Goal: Task Accomplishment & Management: Use online tool/utility

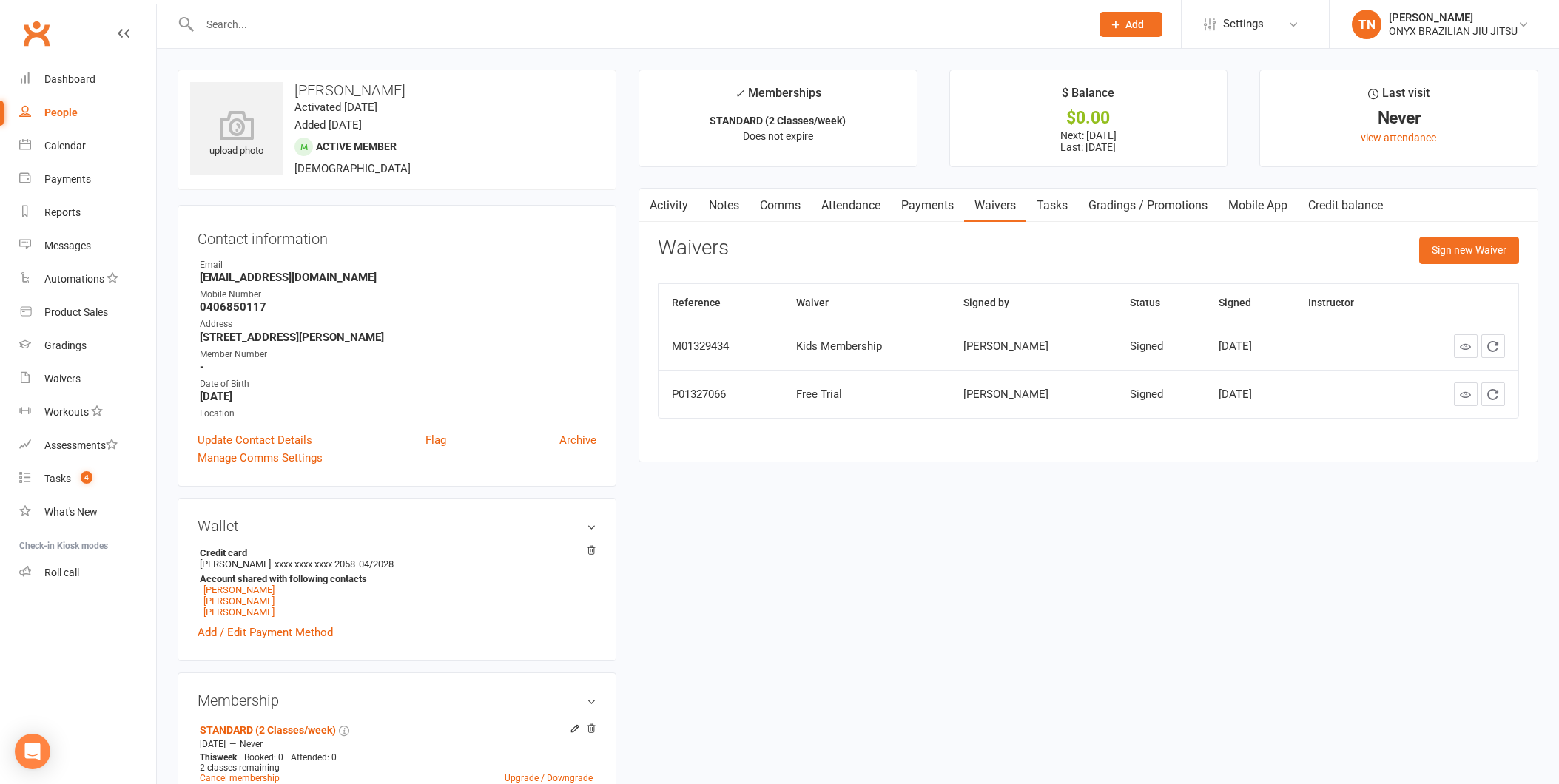
click at [50, 79] on div "Dashboard" at bounding box center [70, 79] width 51 height 12
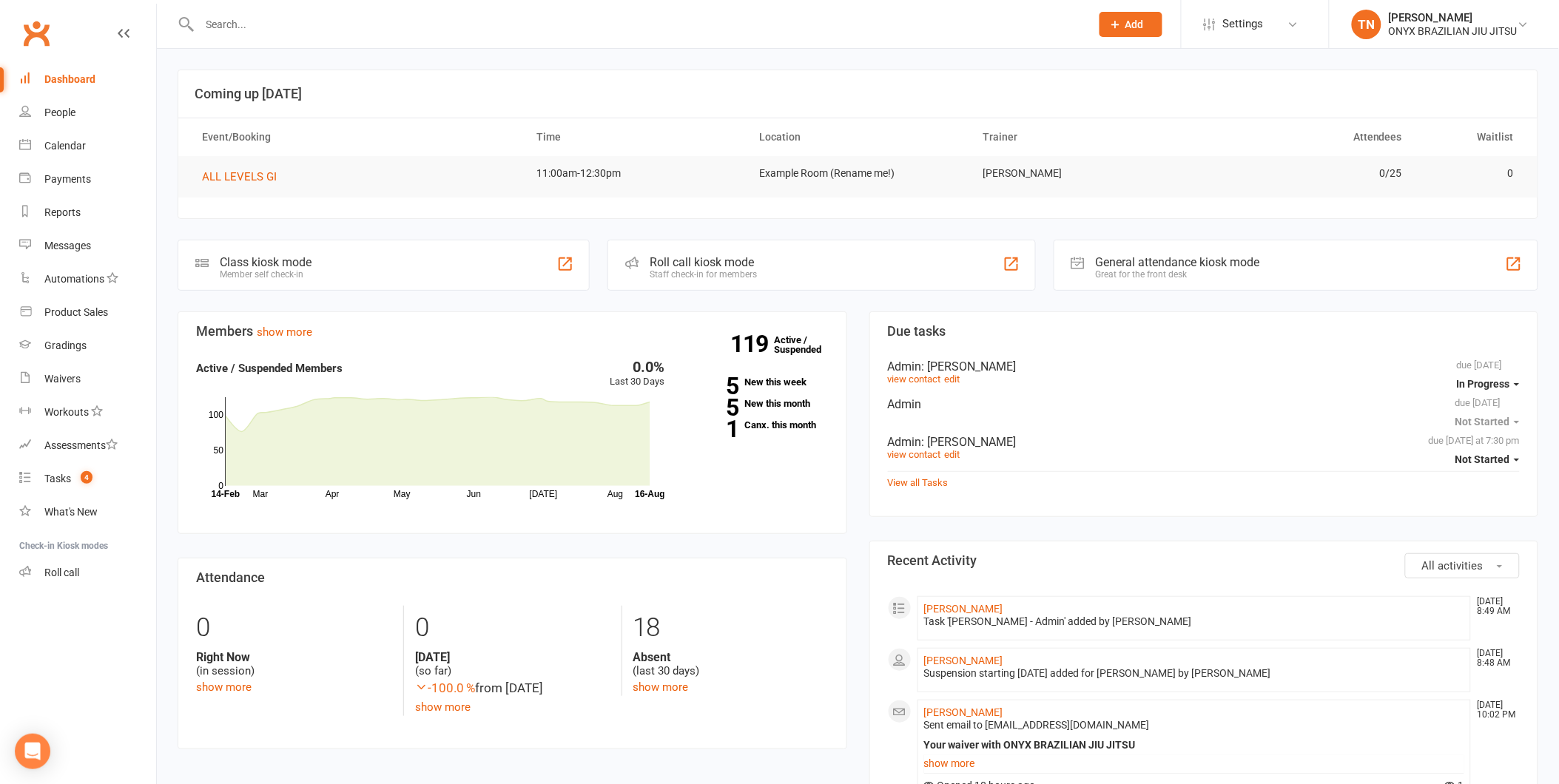
click at [776, 268] on div "Roll call kiosk mode Staff check-in for members" at bounding box center [821, 265] width 428 height 51
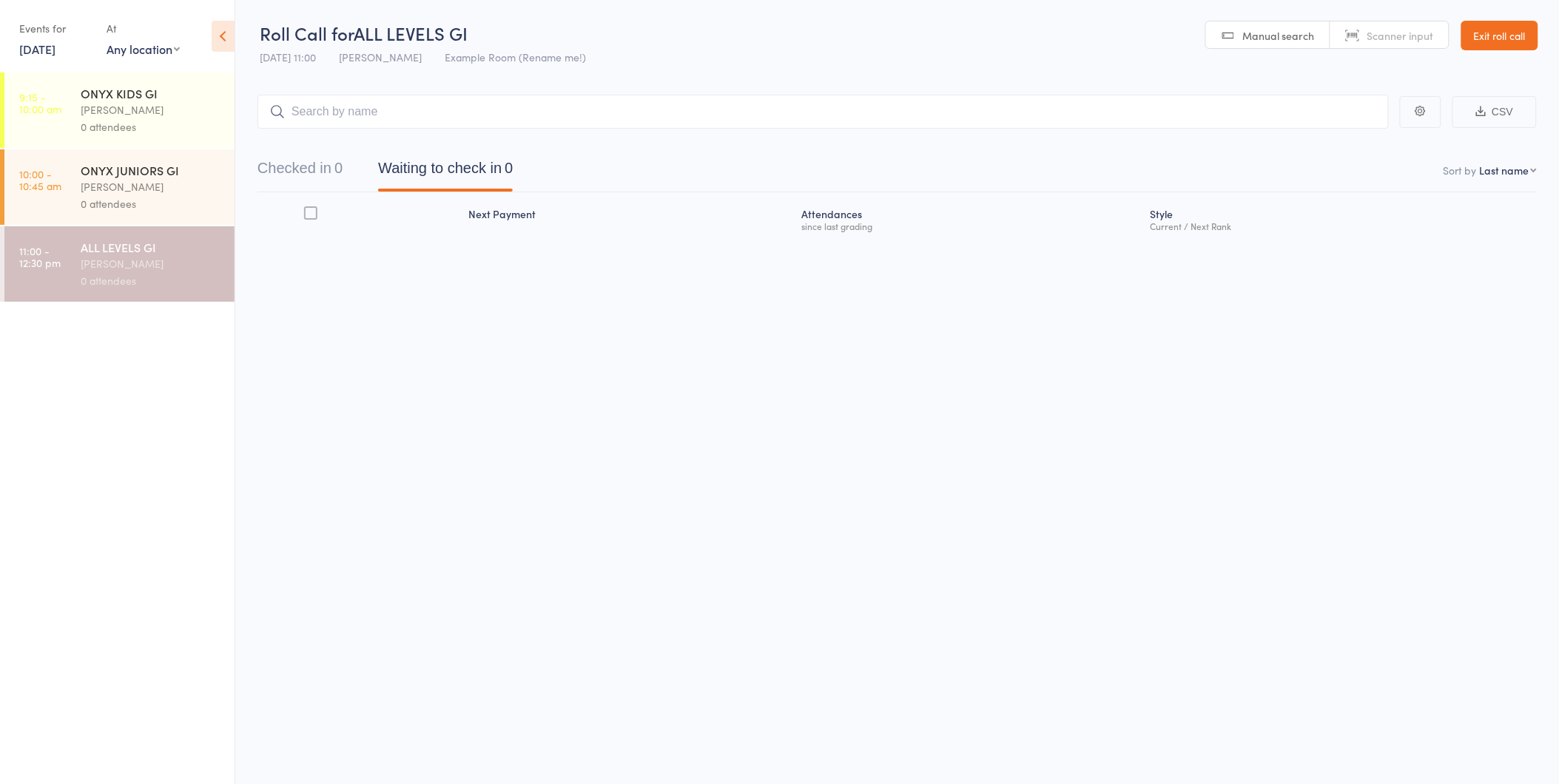
click at [219, 101] on div "[PERSON_NAME]" at bounding box center [150, 110] width 141 height 17
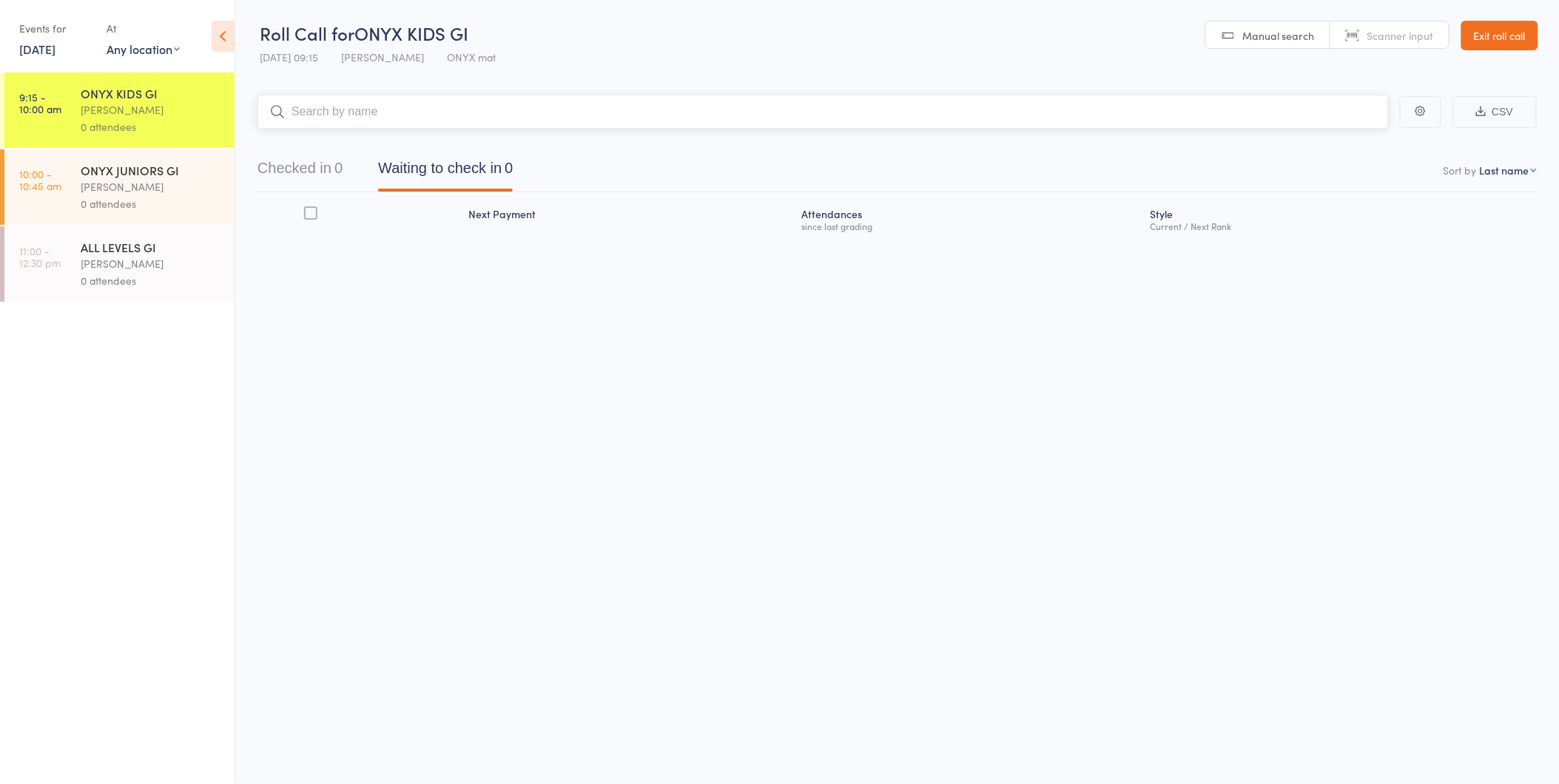
click at [446, 110] on input "search" at bounding box center [823, 112] width 1131 height 34
type input "sophia"
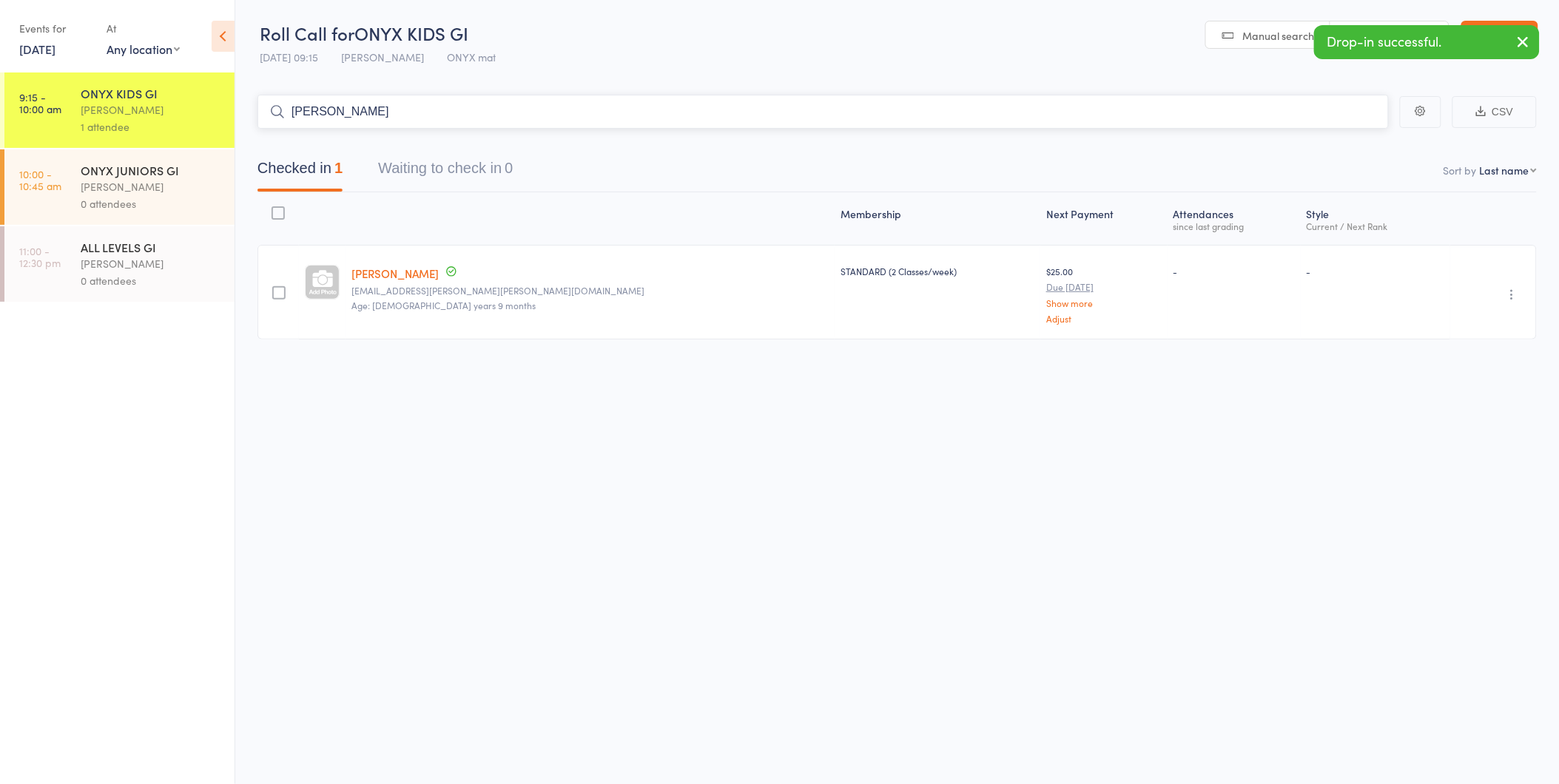
type input "oliver w"
type input "jaso"
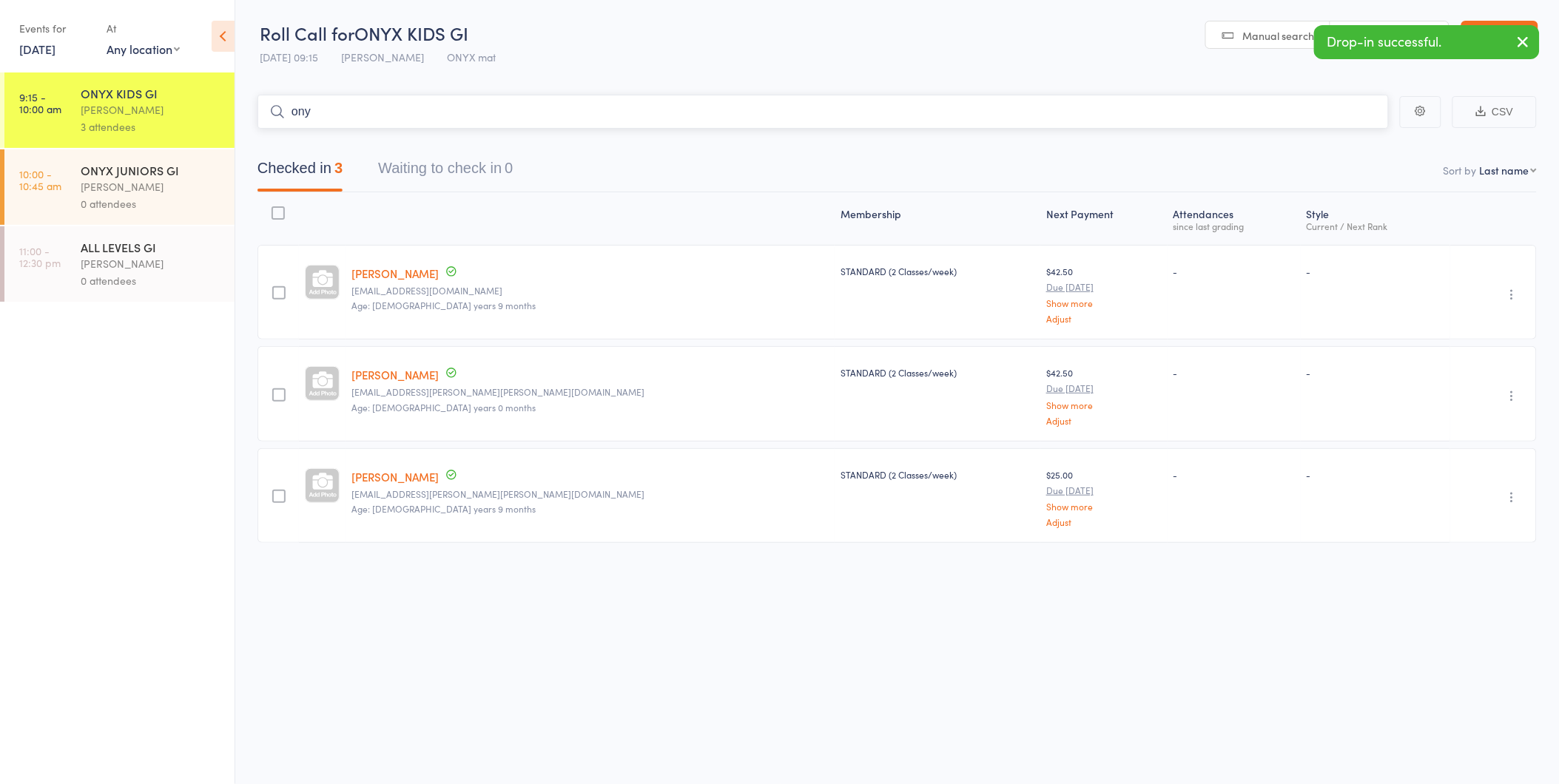
type input "onyx"
type input "archi"
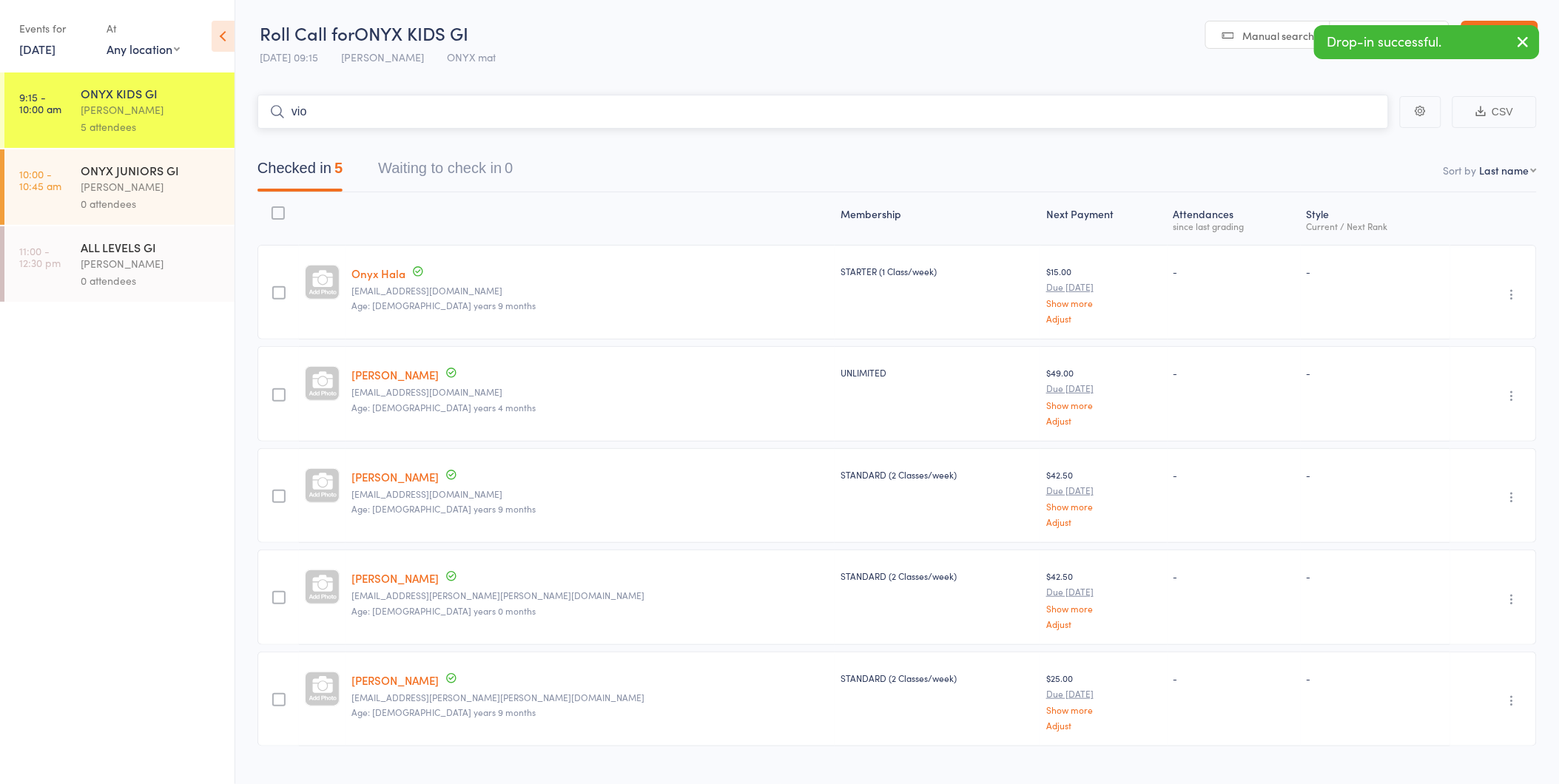
type input "viol"
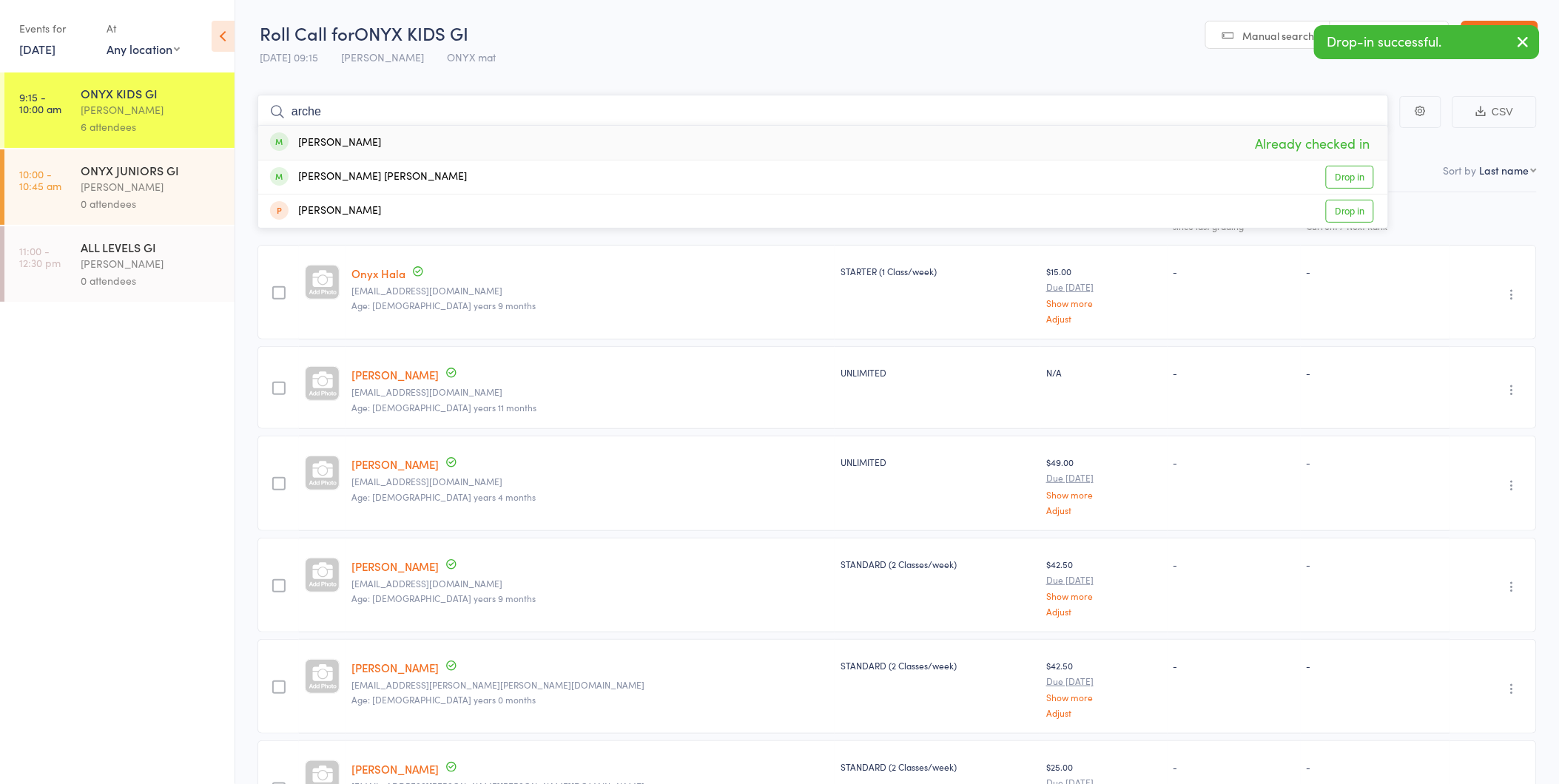
type input "archer"
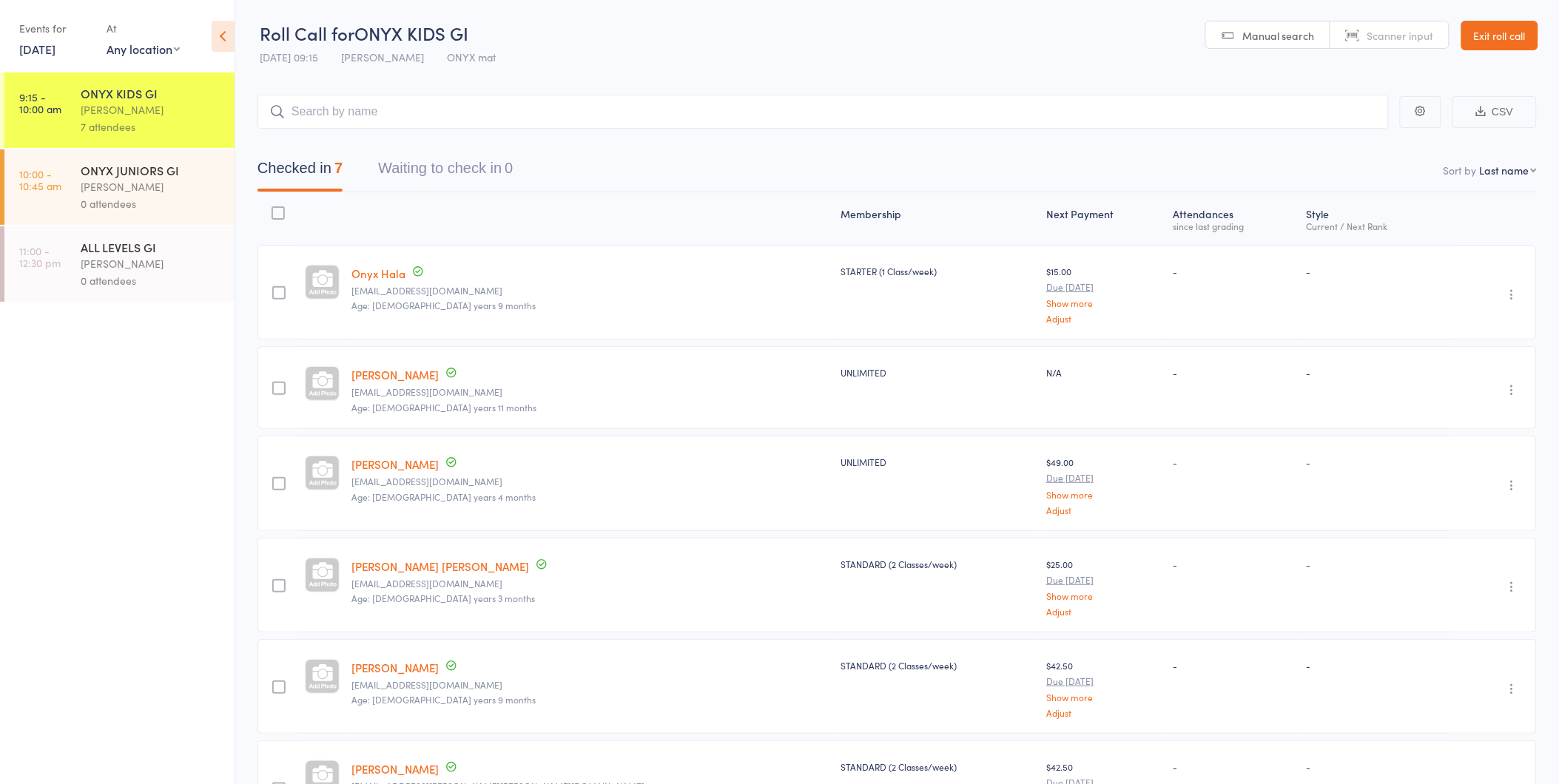
click at [134, 164] on div "ONYX JUNIORS GI" at bounding box center [150, 170] width 141 height 16
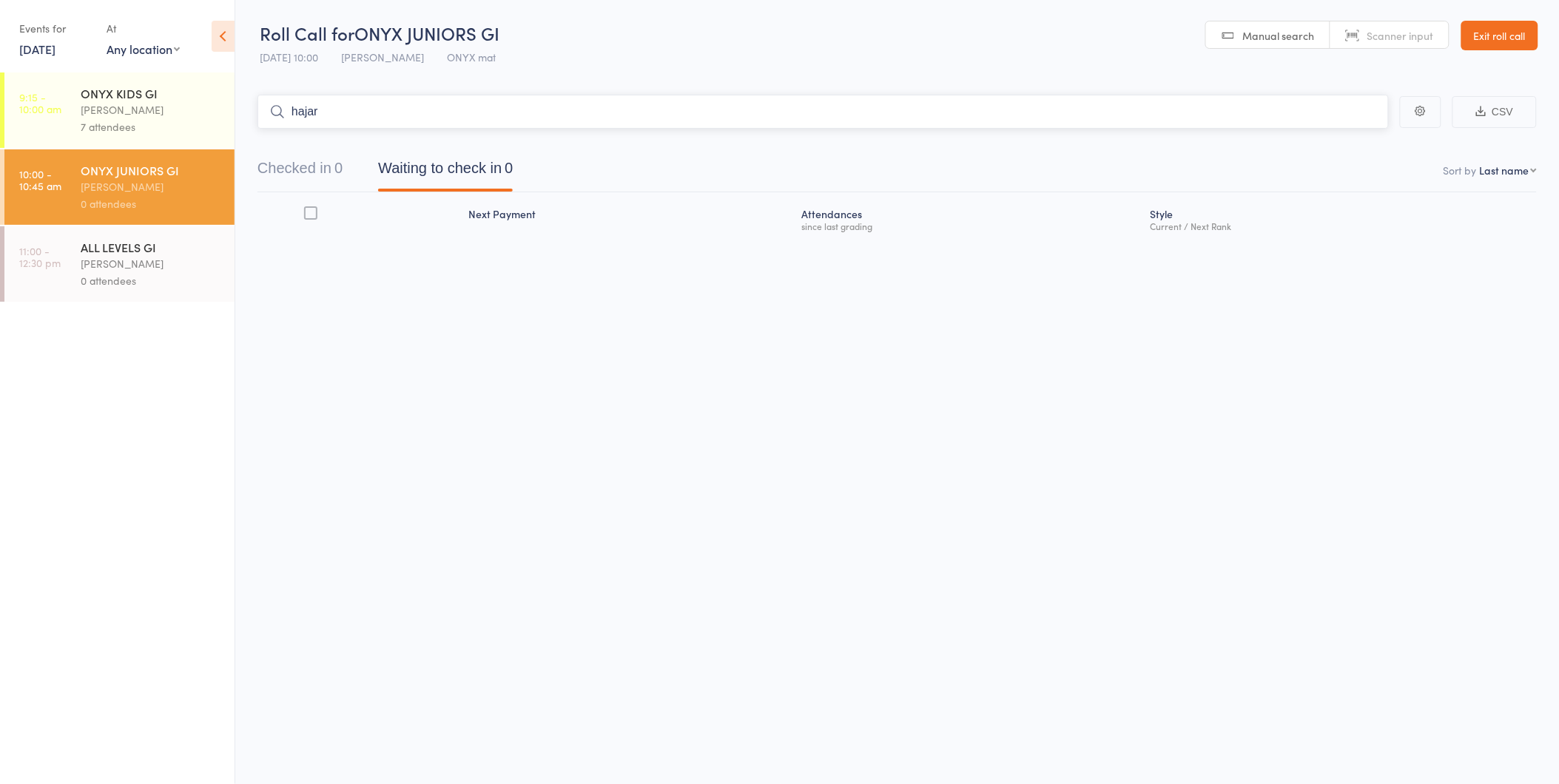
type input "hajara"
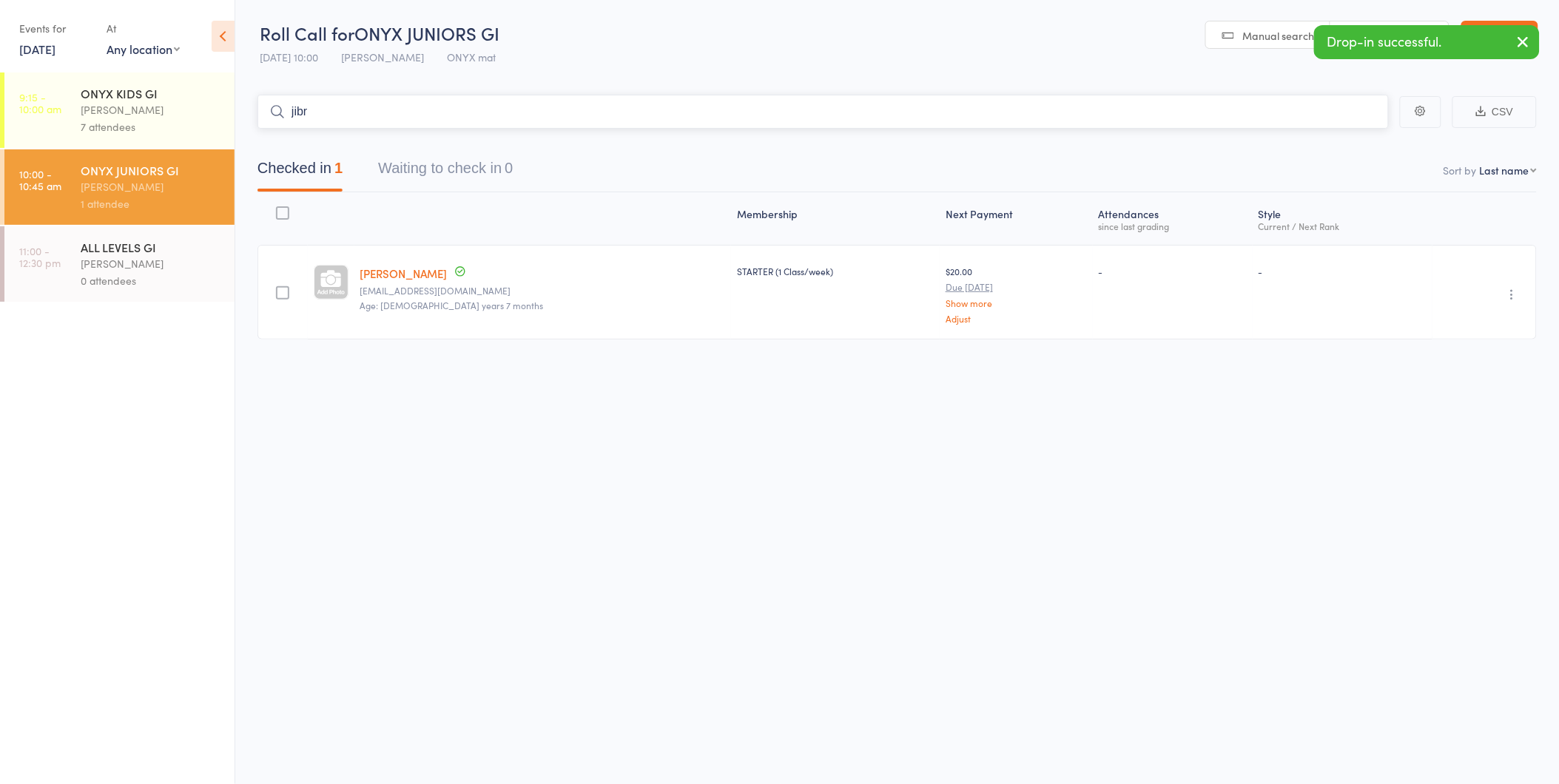
type input "jibre"
type input "jason"
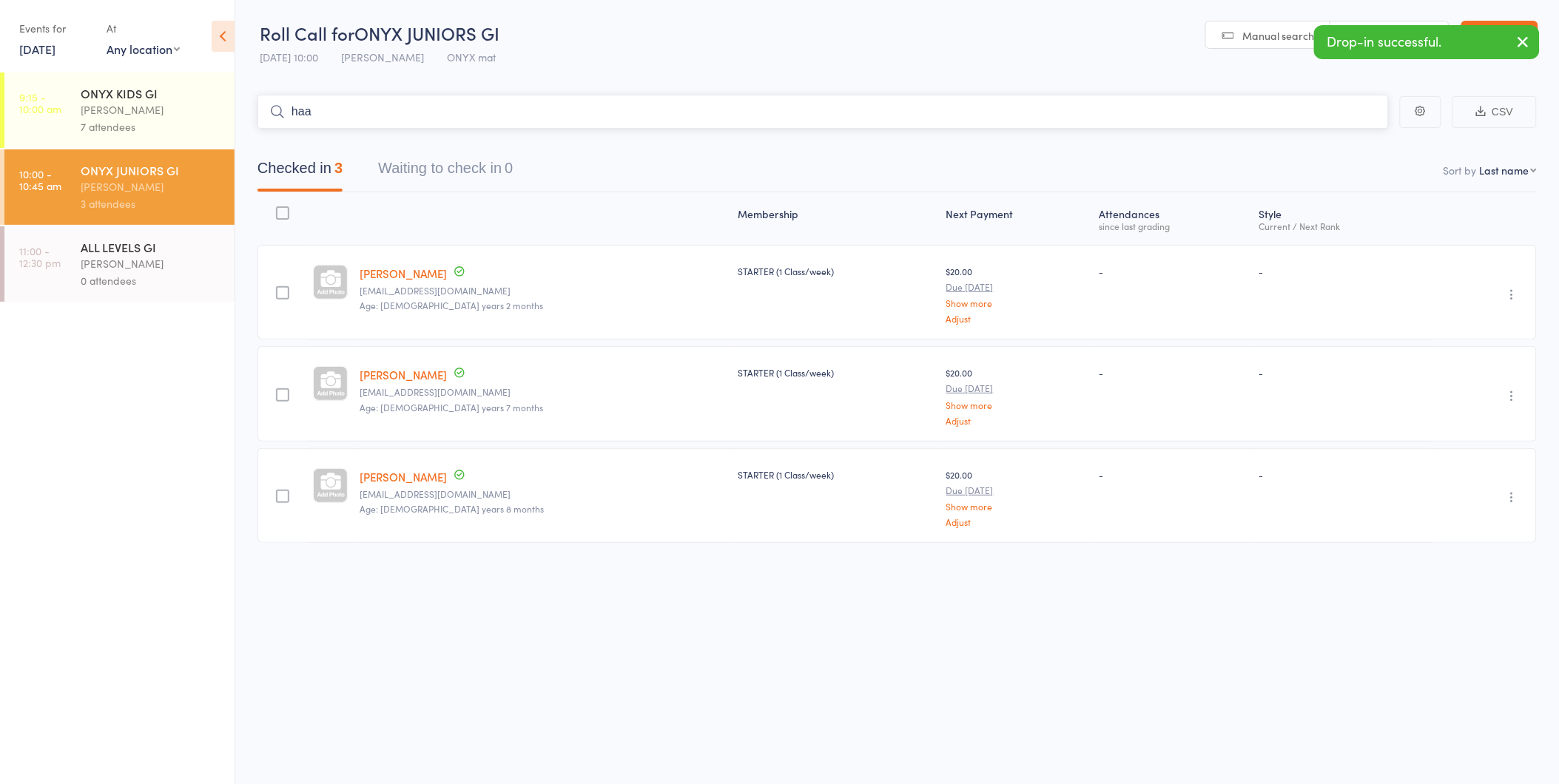
type input "haas"
type input "cole"
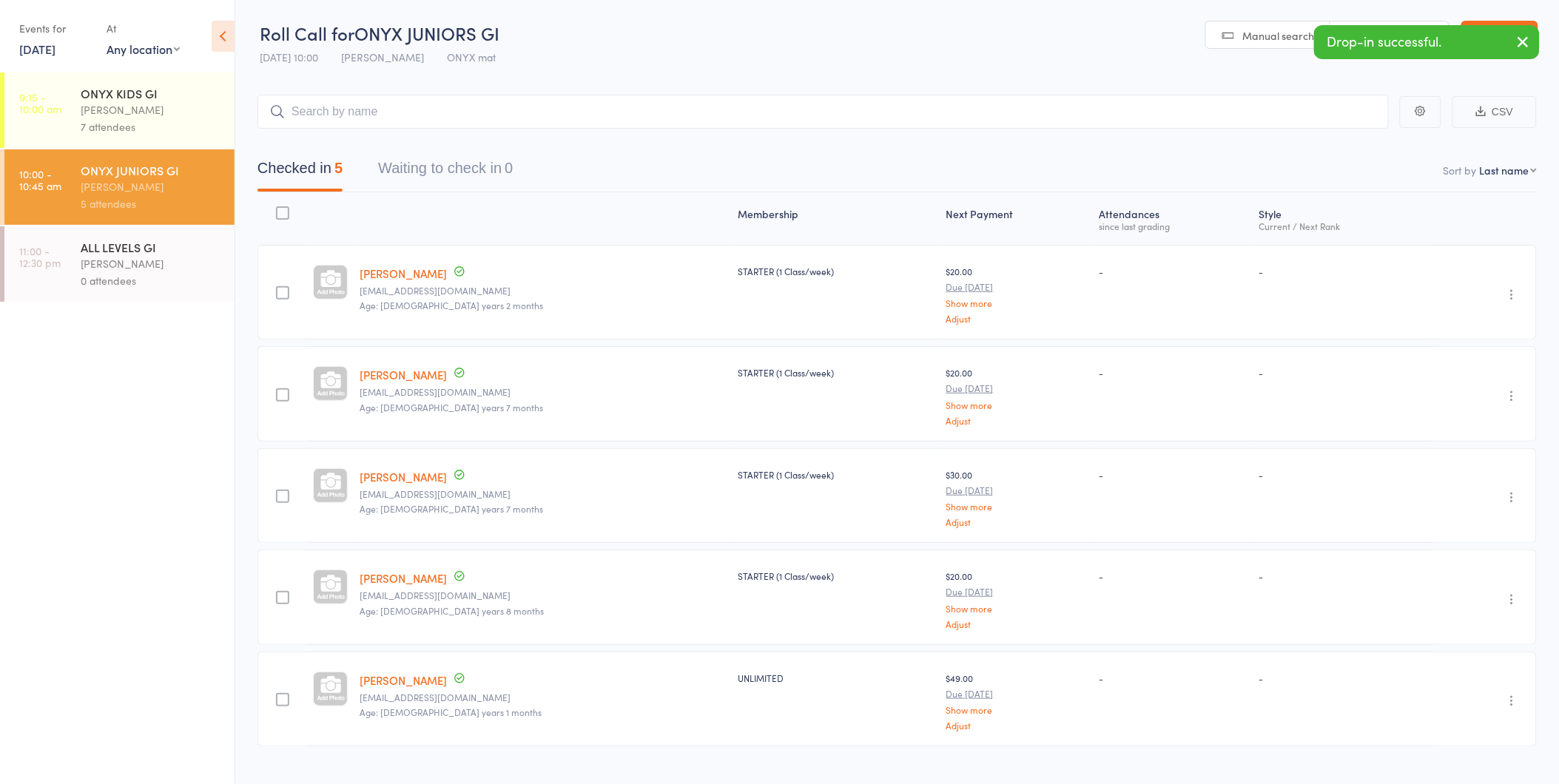
click at [1497, 21] on link "Exit roll call" at bounding box center [1500, 35] width 77 height 29
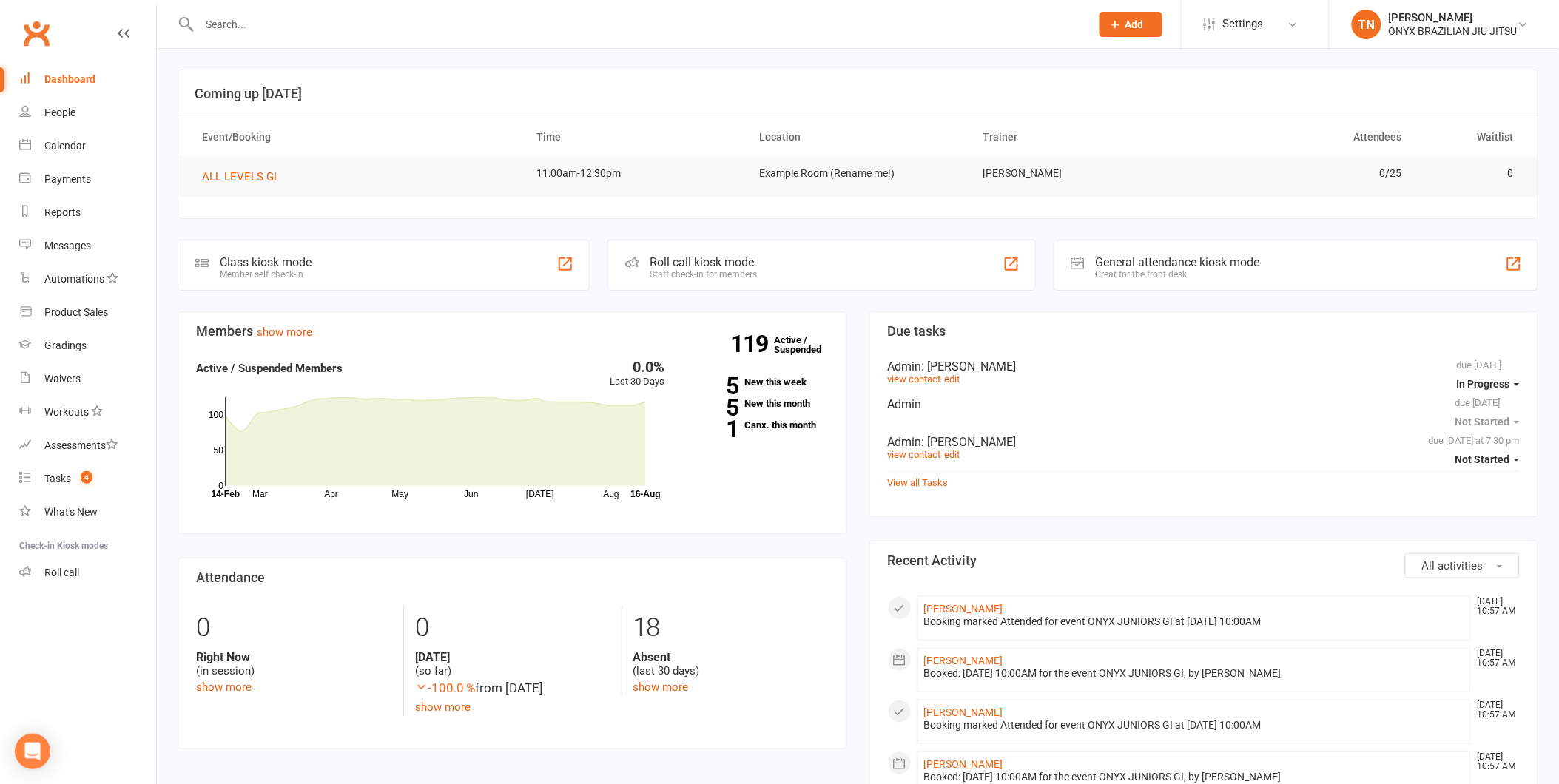
click at [713, 262] on div "Roll call kiosk mode" at bounding box center [703, 262] width 107 height 14
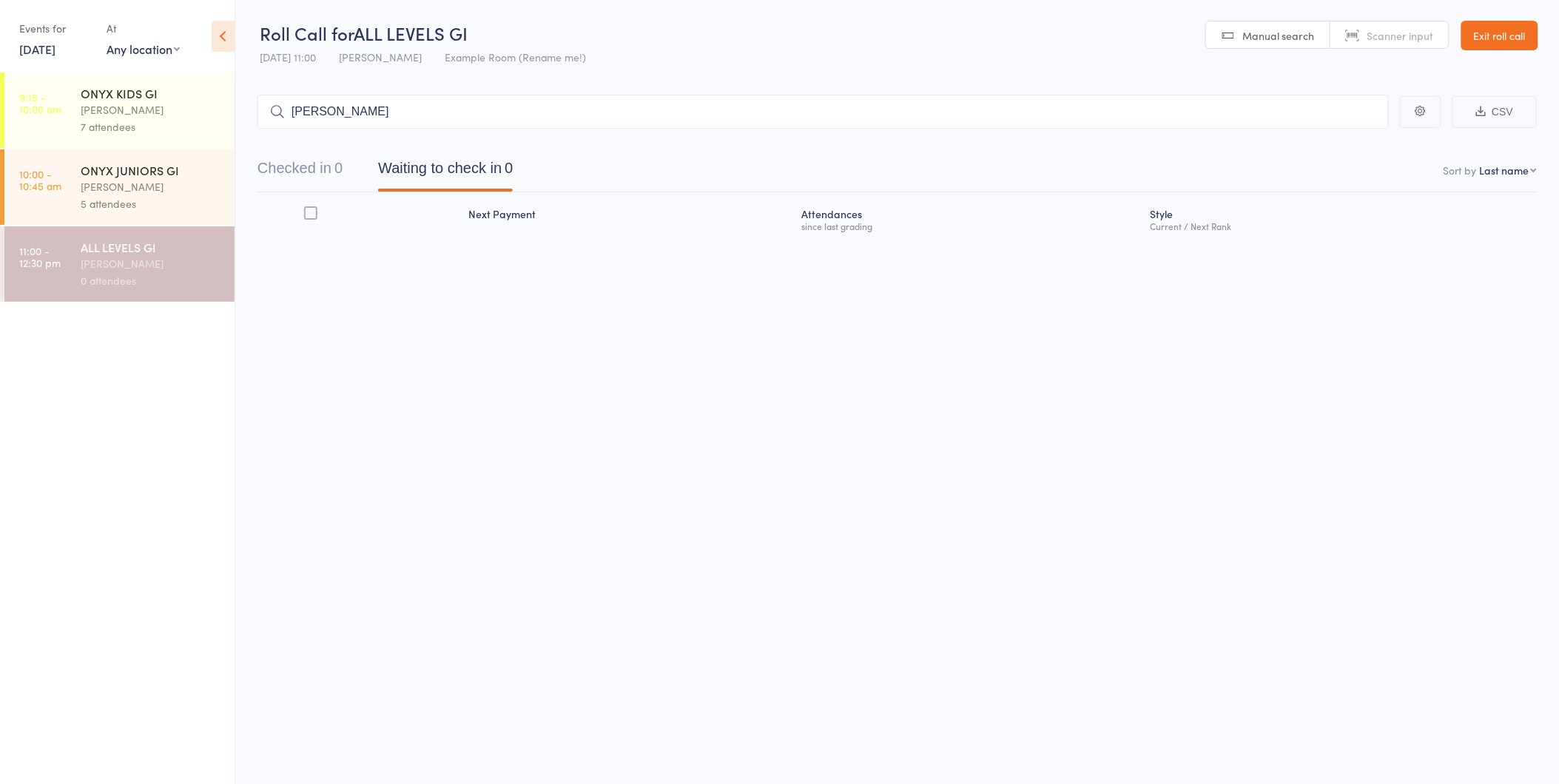
type input "josh al"
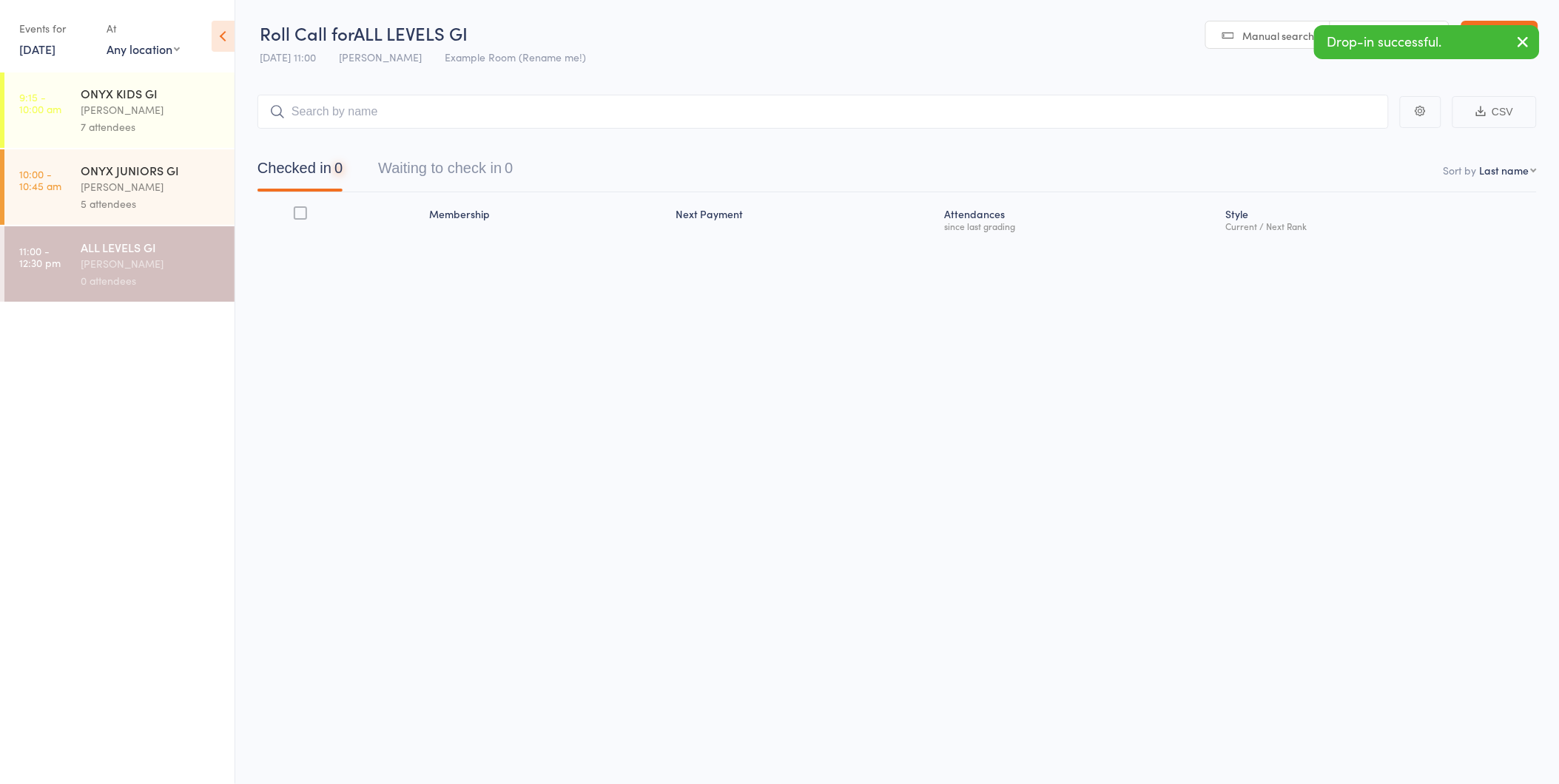
type input "a"
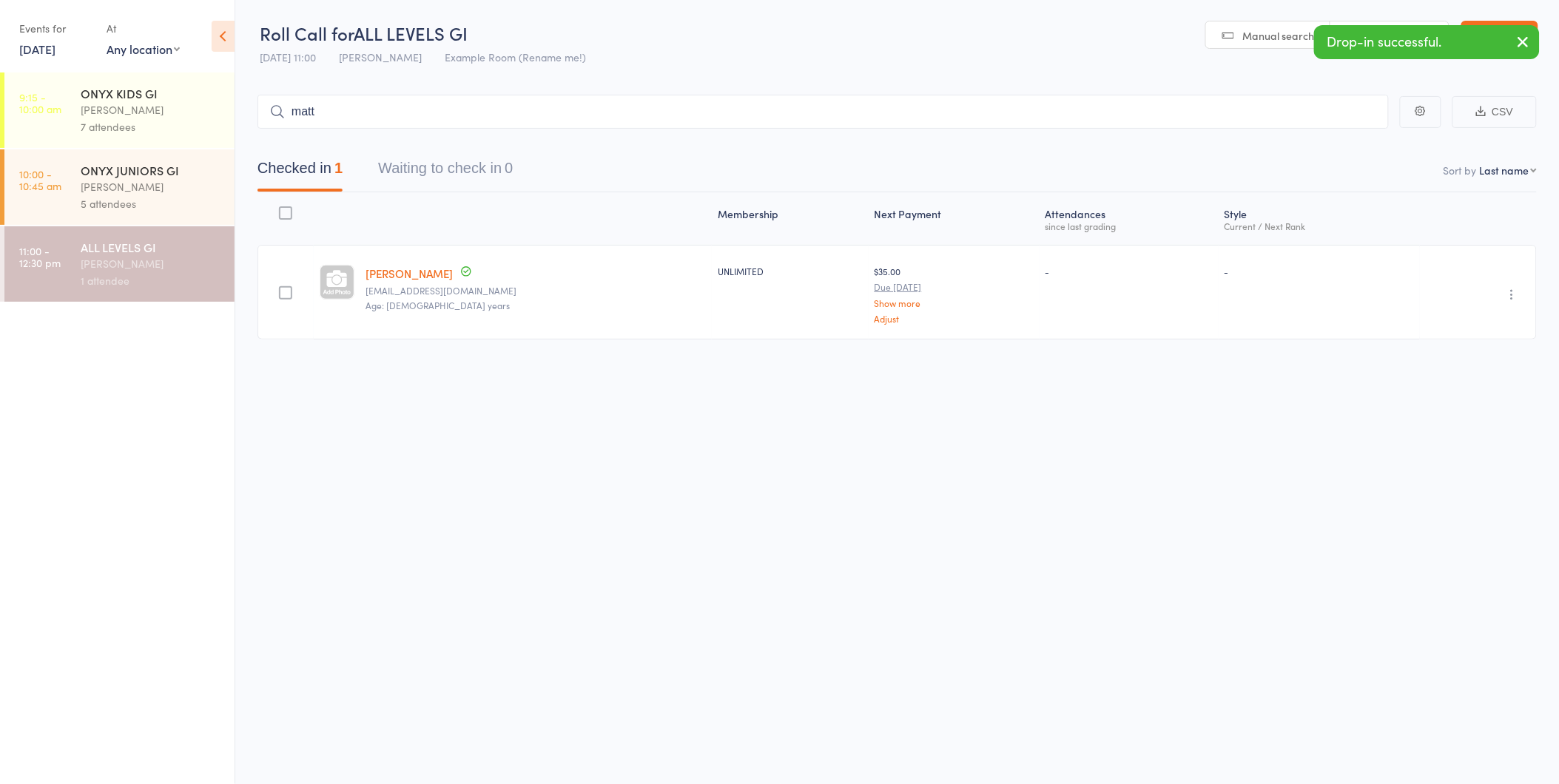
type input "matt m"
type input "mark b"
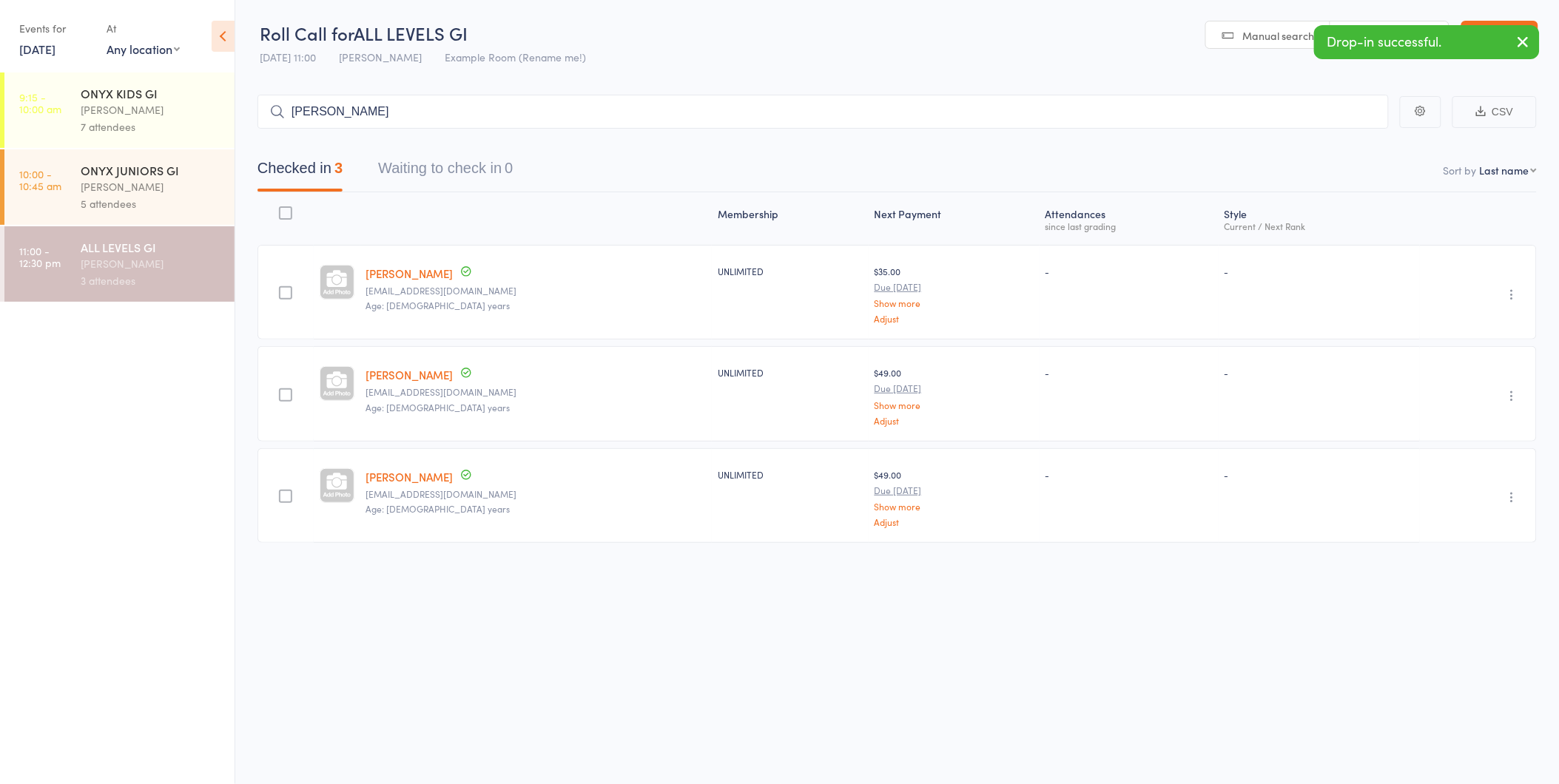
type input "shane m"
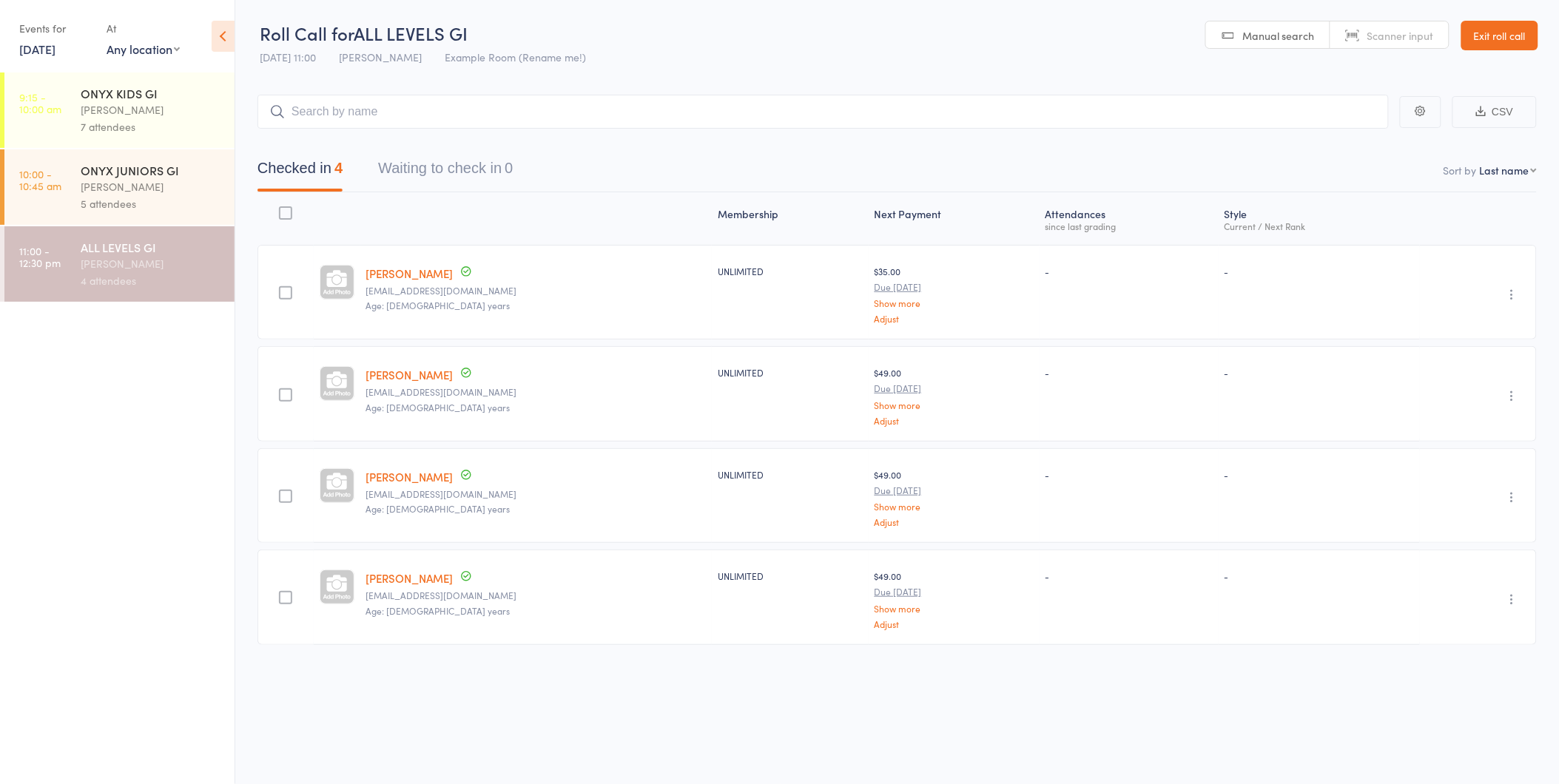
click at [1475, 26] on link "Exit roll call" at bounding box center [1500, 35] width 77 height 29
